Goal: Transaction & Acquisition: Purchase product/service

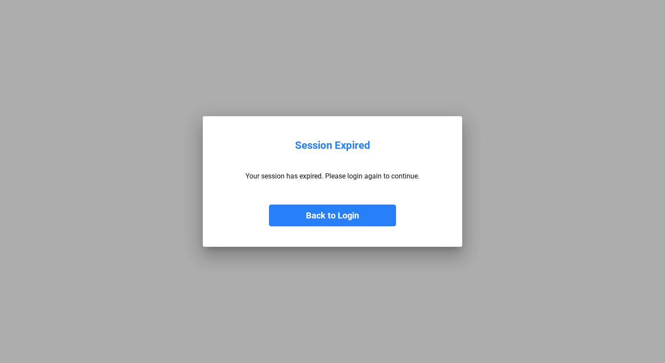
click at [308, 211] on button "Back to Login" at bounding box center [332, 215] width 127 height 22
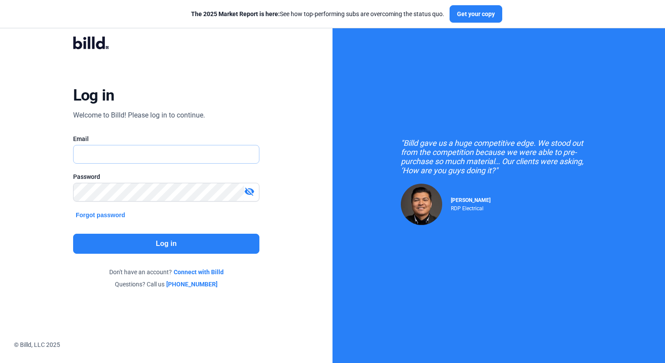
type input "[PERSON_NAME][EMAIL_ADDRESS][DOMAIN_NAME]"
click at [177, 237] on button "Log in" at bounding box center [166, 244] width 186 height 20
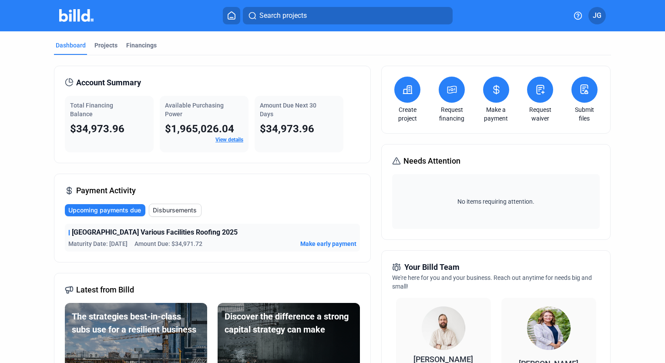
click at [313, 244] on span "Make early payment" at bounding box center [328, 243] width 56 height 9
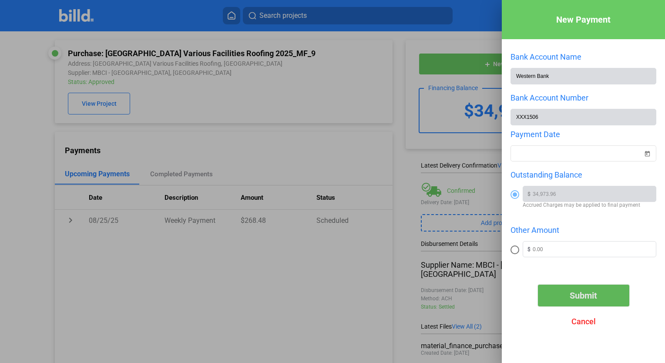
click at [563, 291] on button "Submit" at bounding box center [583, 295] width 91 height 22
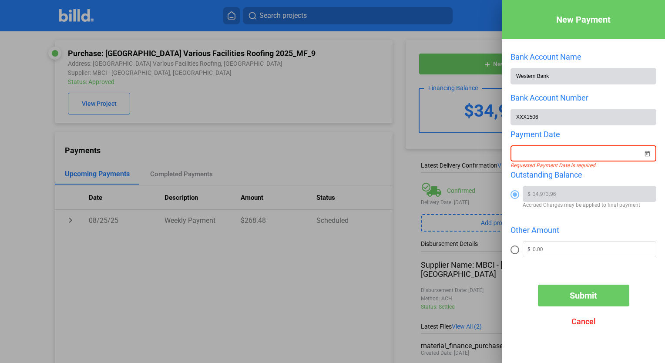
click at [643, 156] on span "Open calendar" at bounding box center [646, 148] width 21 height 21
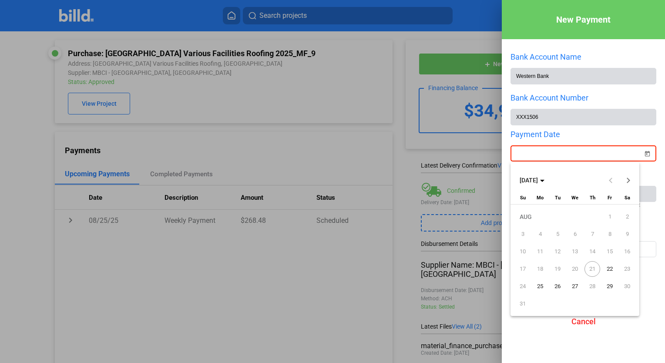
click at [610, 267] on span "22" at bounding box center [610, 269] width 16 height 16
type input "[DATE]"
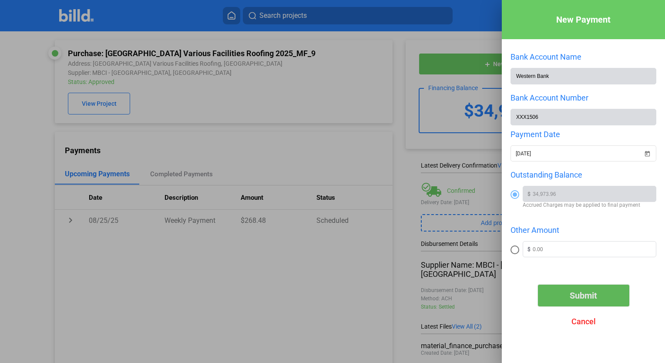
click at [578, 300] on span "Submit" at bounding box center [582, 295] width 27 height 10
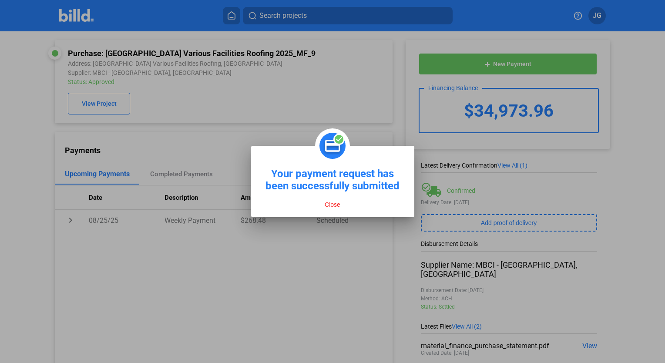
click at [332, 206] on button "Close" at bounding box center [332, 205] width 21 height 8
